Goal: Task Accomplishment & Management: Manage account settings

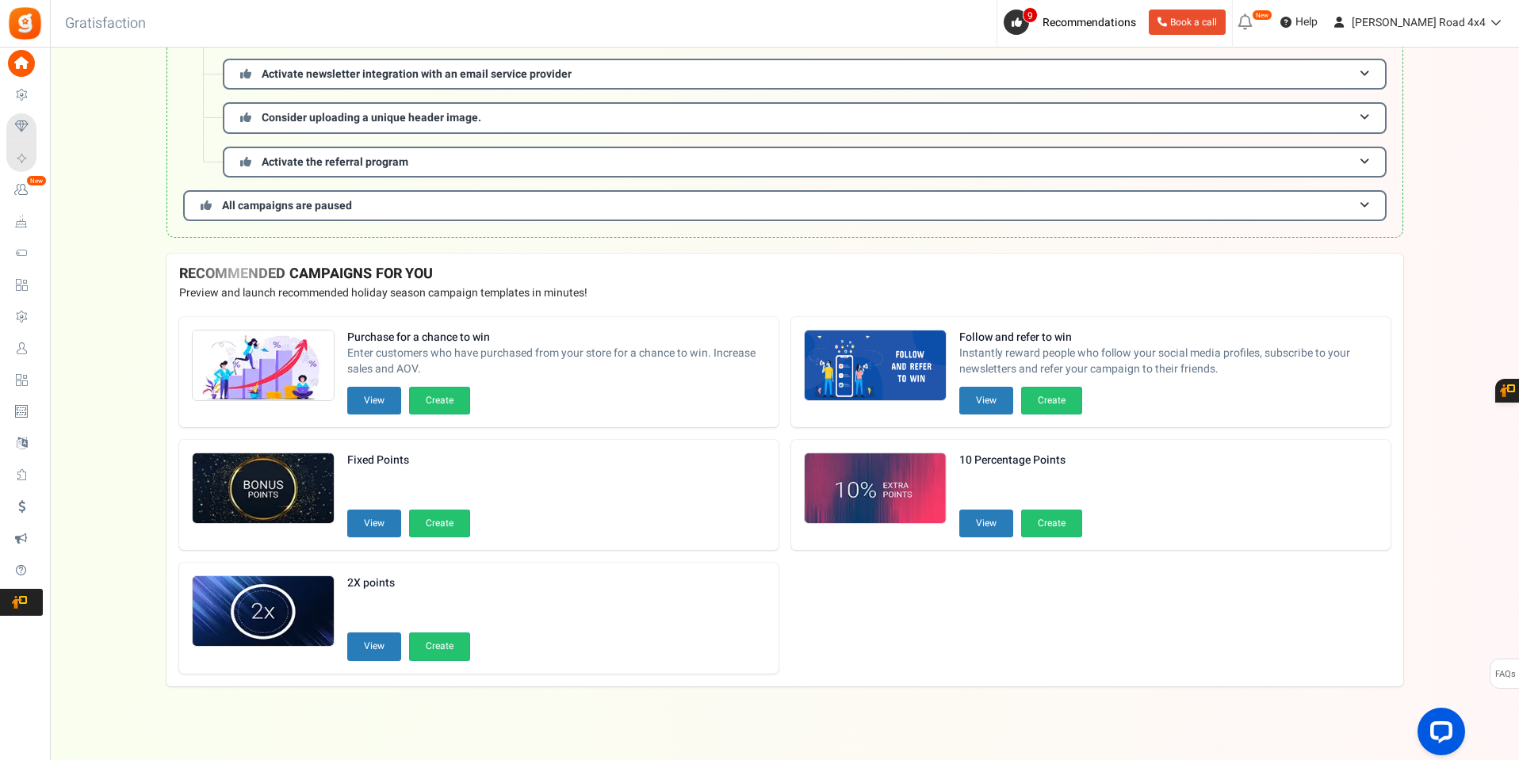
scroll to position [453, 0]
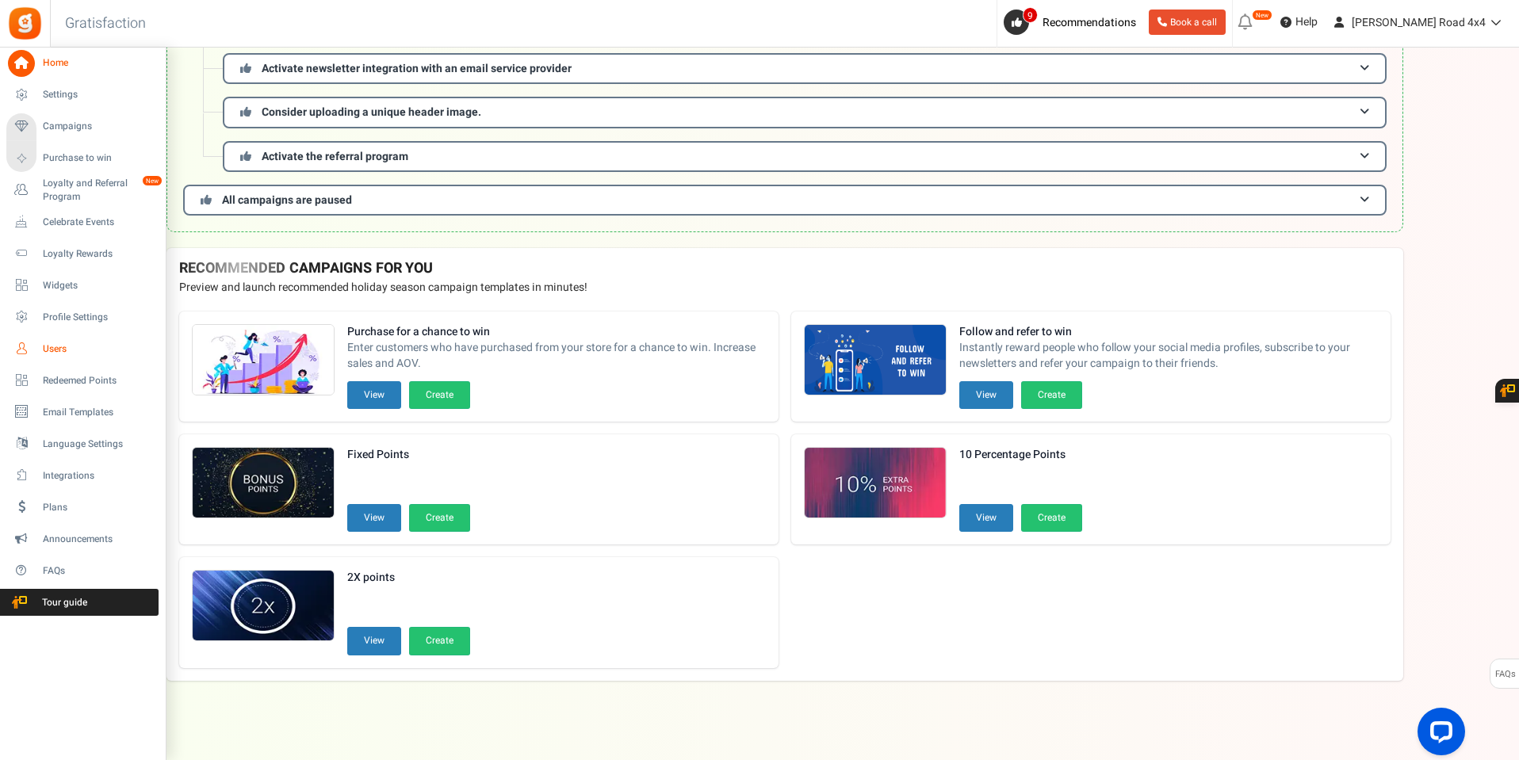
click at [53, 346] on span "Users" at bounding box center [98, 348] width 111 height 13
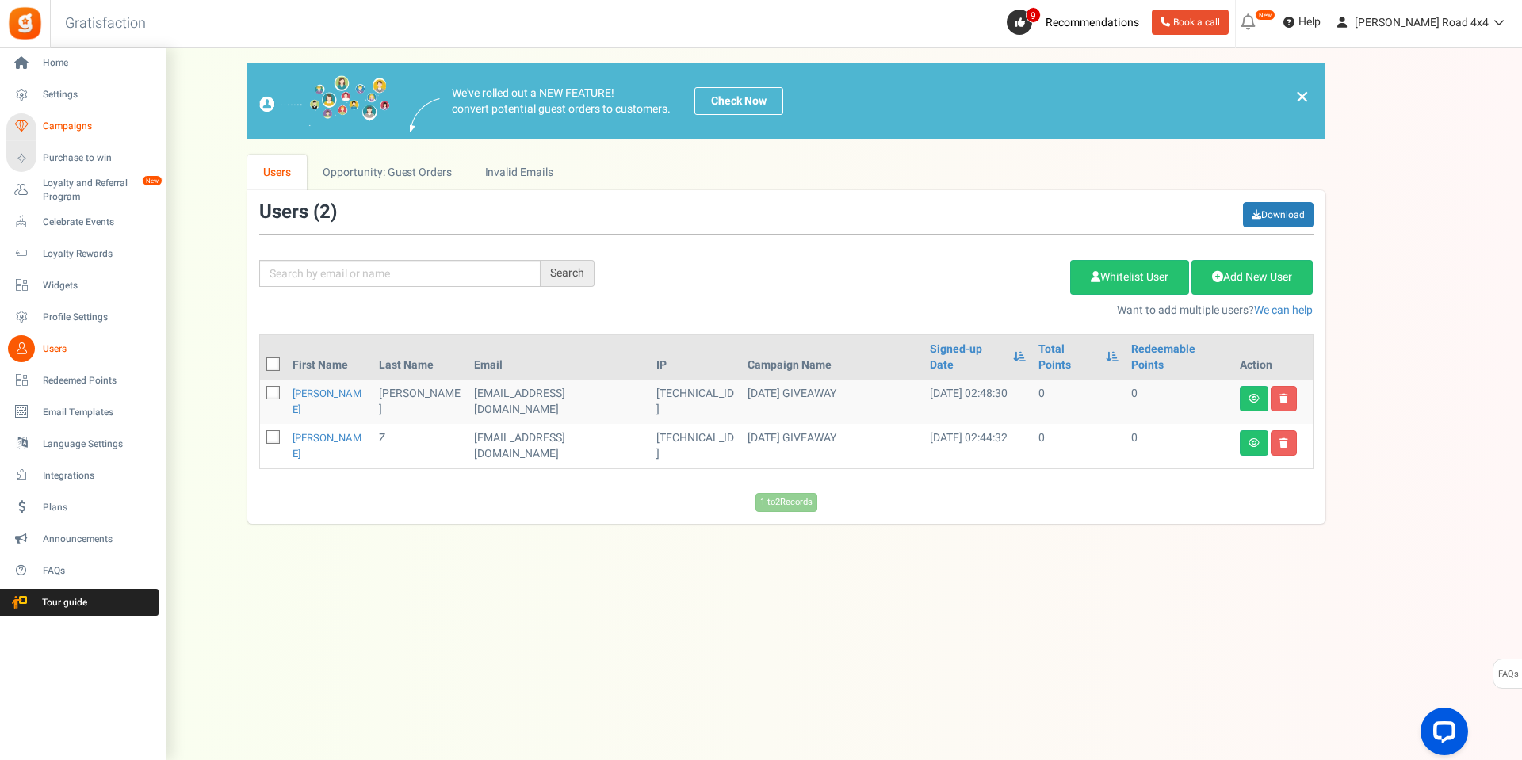
click at [62, 128] on span "Campaigns" at bounding box center [98, 126] width 111 height 13
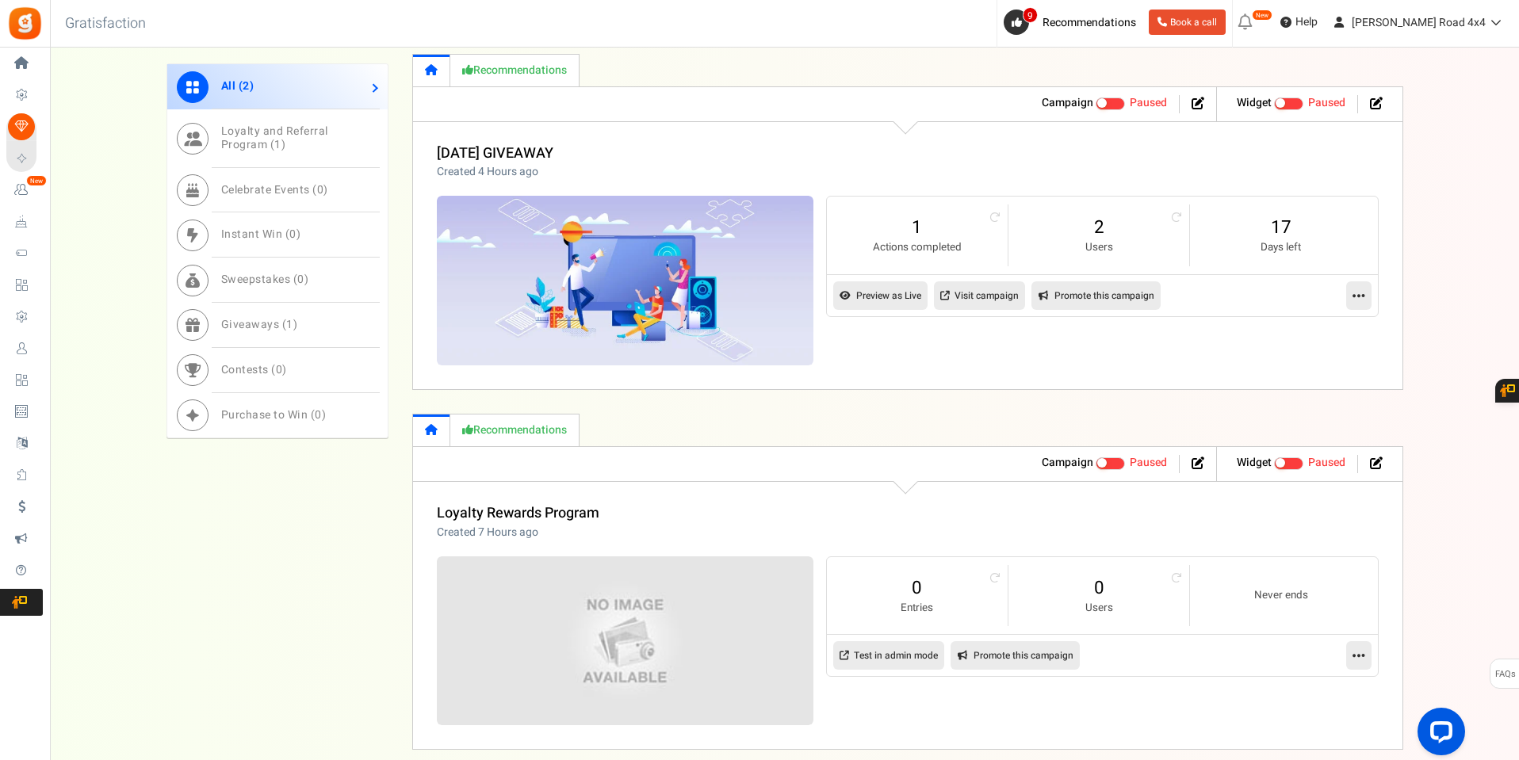
scroll to position [641, 0]
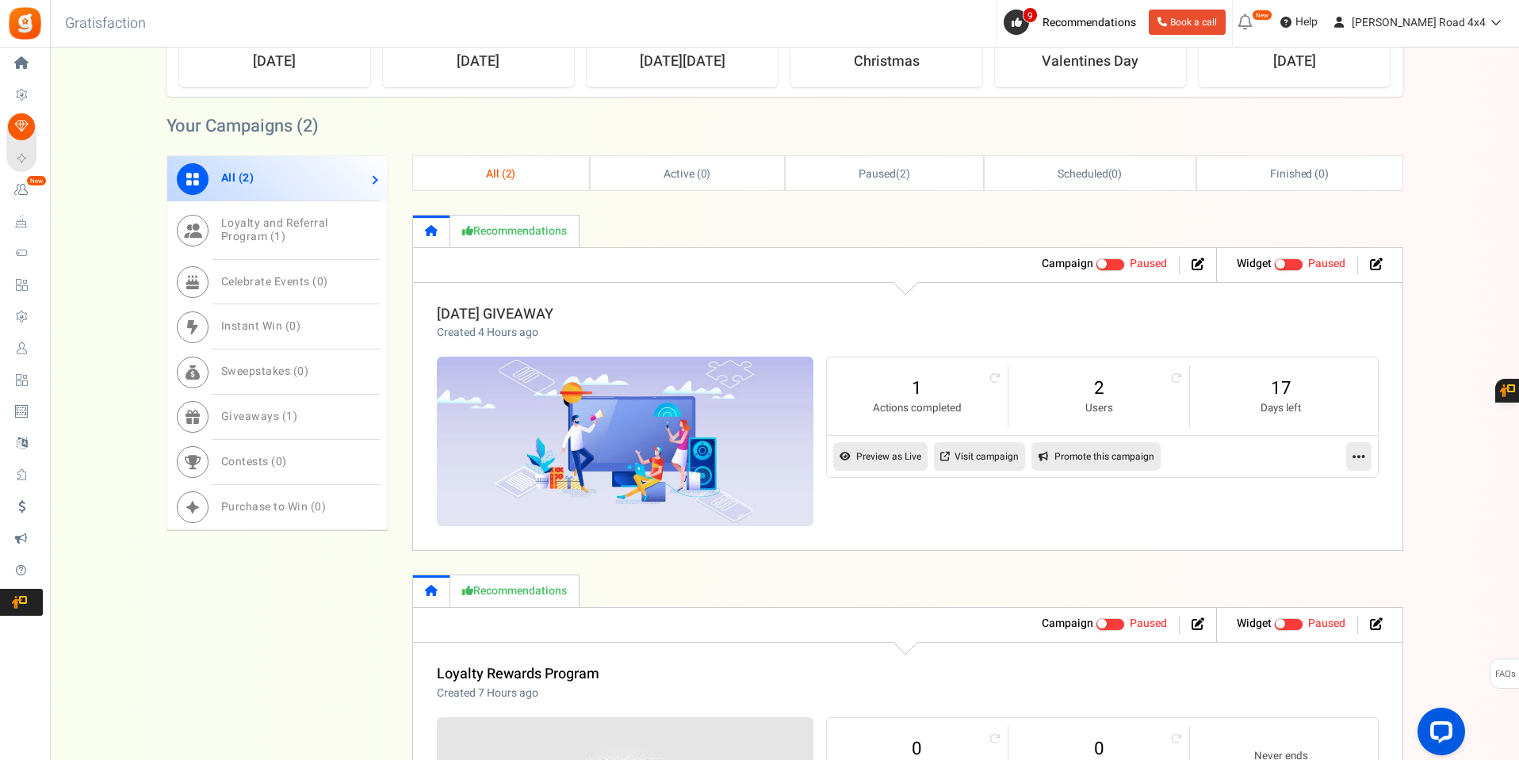
click at [523, 314] on link "[DATE] GIVEAWAY" at bounding box center [495, 314] width 117 height 21
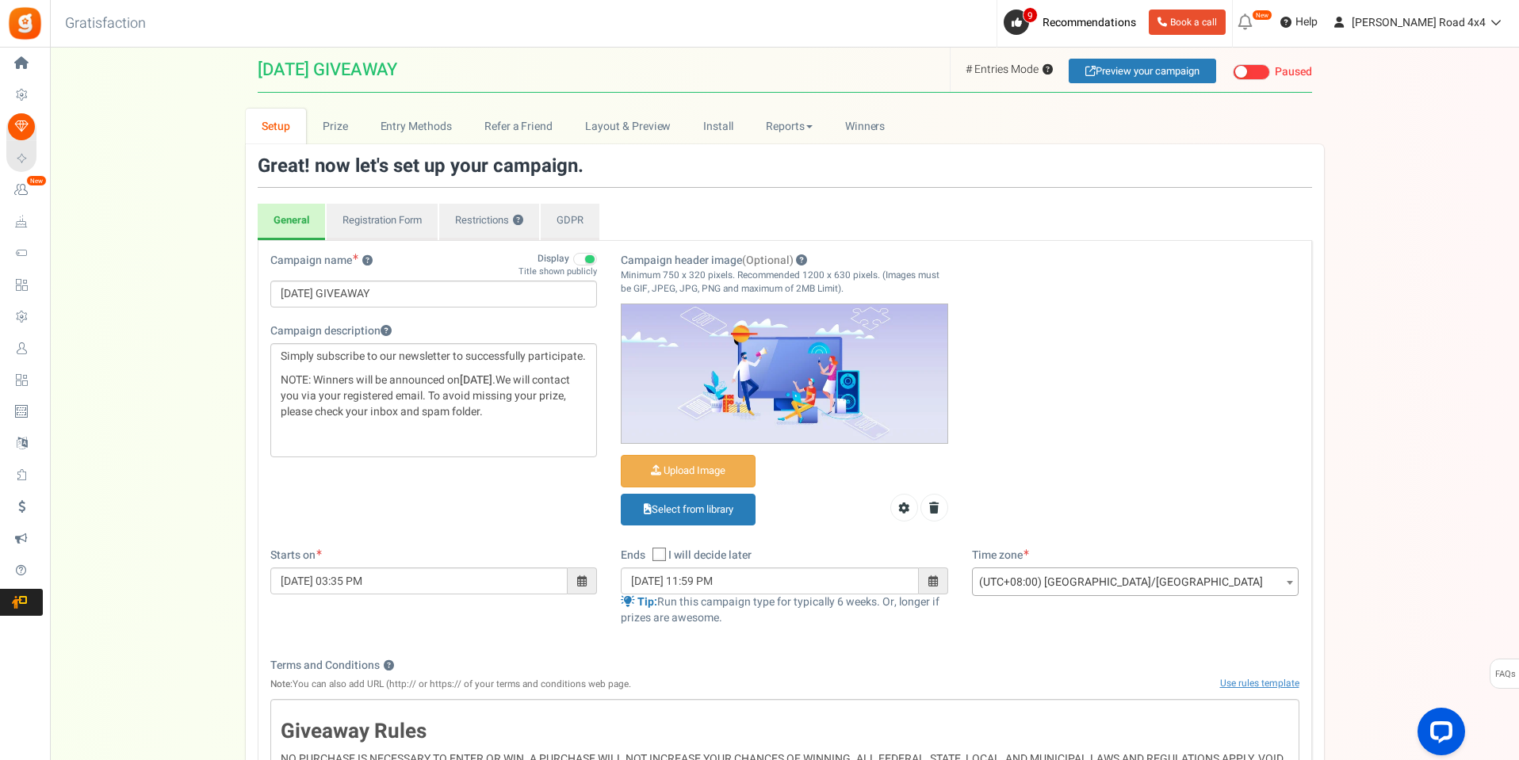
select select "e54d262147"
click at [407, 131] on link "Entry Methods" at bounding box center [416, 127] width 104 height 36
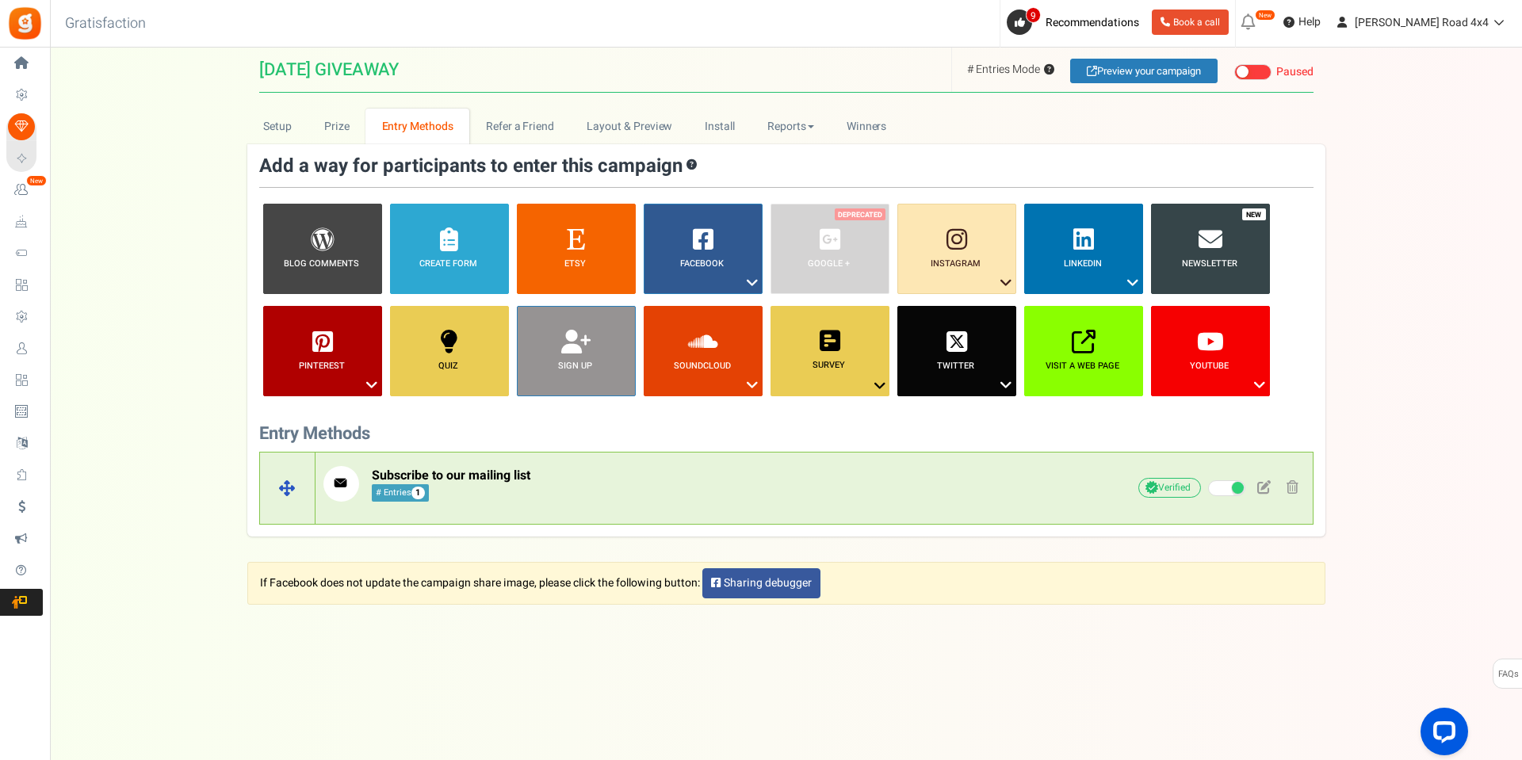
click at [498, 479] on span "Subscribe to our mailing list" at bounding box center [451, 475] width 159 height 19
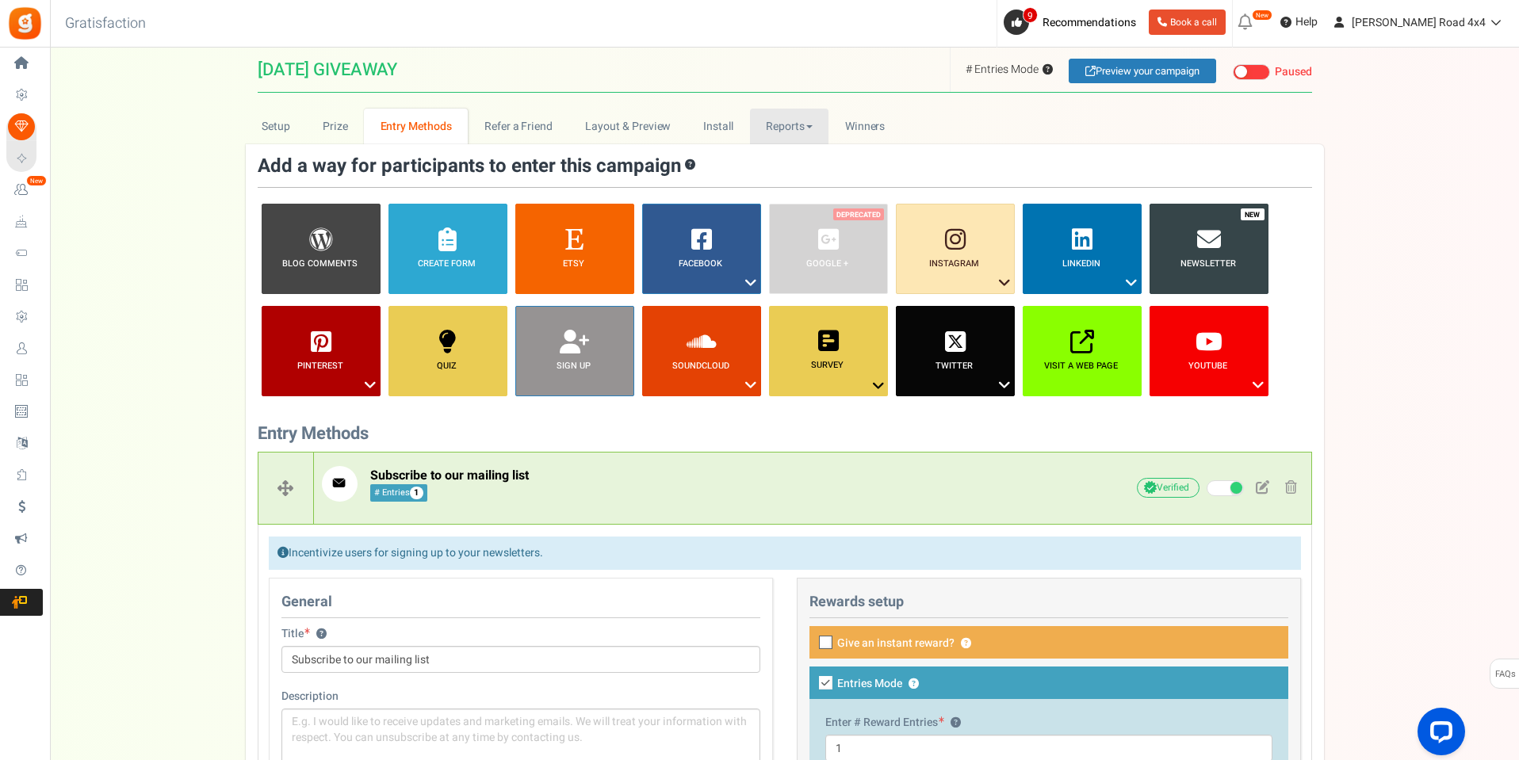
click at [781, 128] on link "Reports" at bounding box center [789, 127] width 79 height 36
click at [780, 207] on link "Entries" at bounding box center [813, 206] width 127 height 23
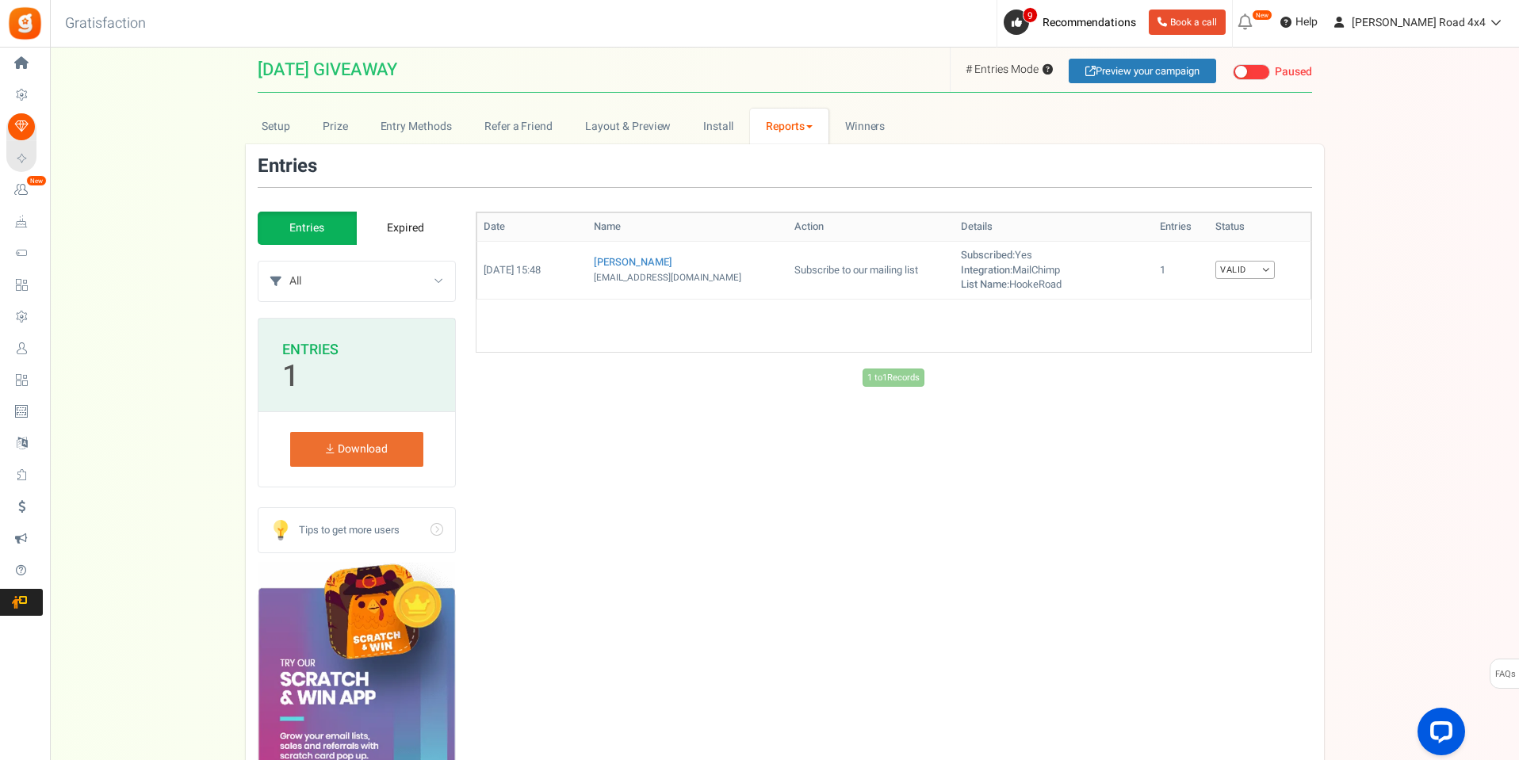
click at [789, 125] on link "Reports" at bounding box center [789, 127] width 79 height 36
